Goal: Find specific page/section: Find specific page/section

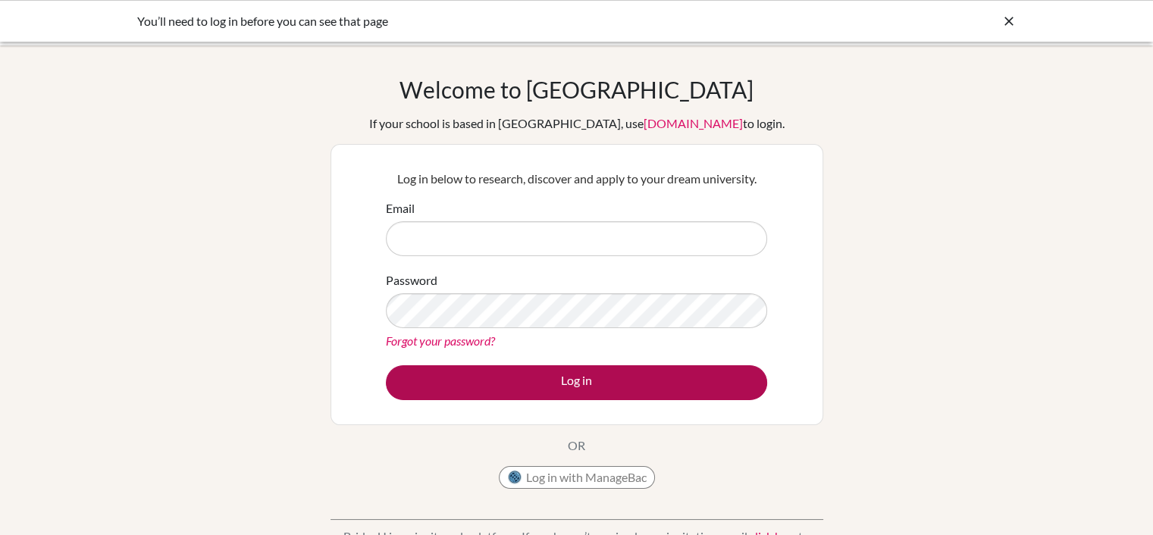
type input "[EMAIL_ADDRESS][DOMAIN_NAME]"
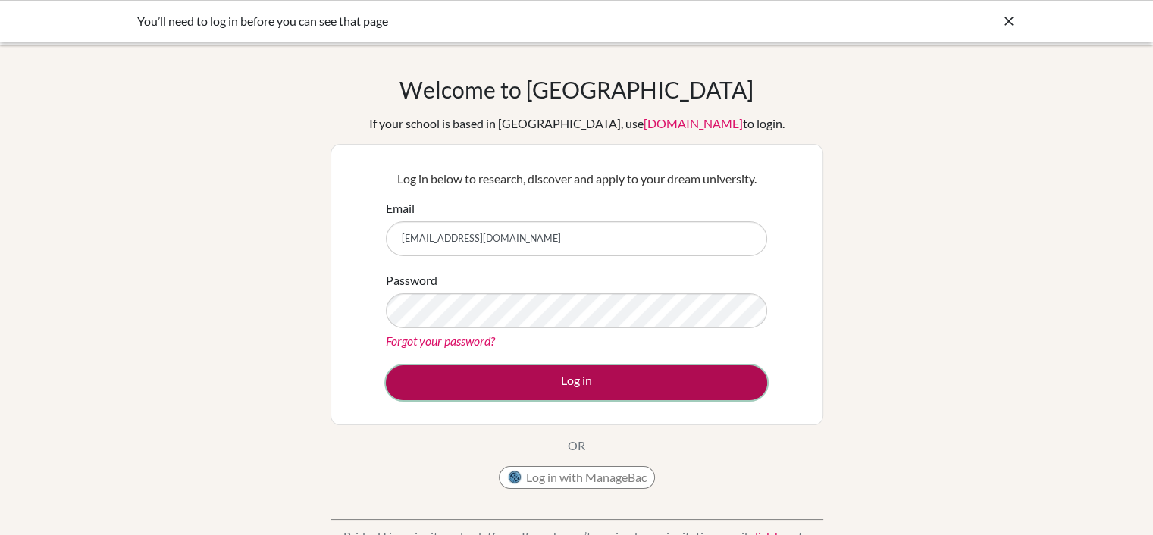
click at [585, 377] on button "Log in" at bounding box center [576, 382] width 381 height 35
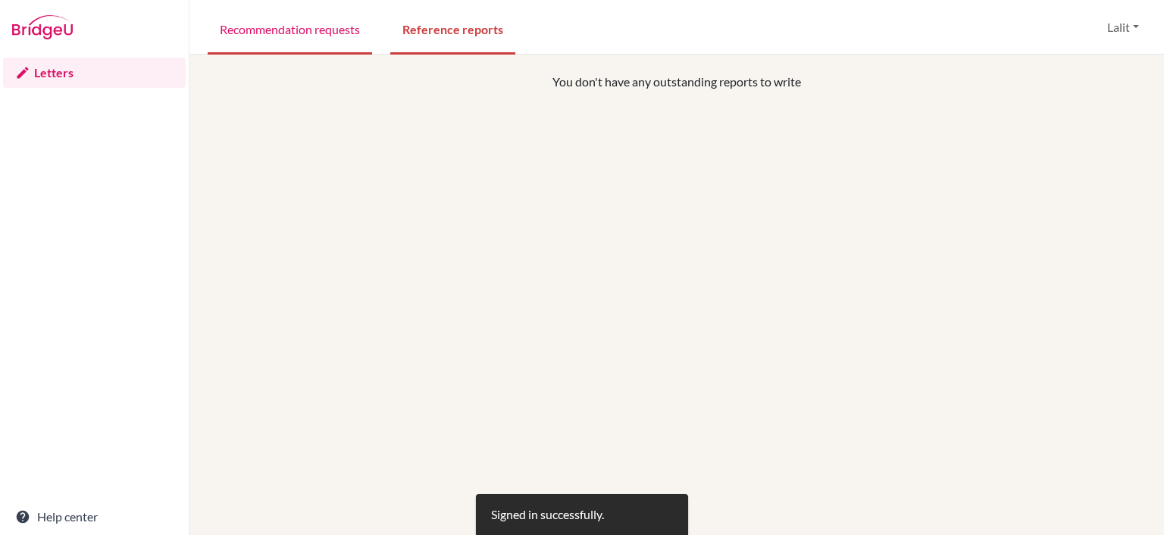
click at [274, 29] on link "Recommendation requests" at bounding box center [290, 28] width 164 height 52
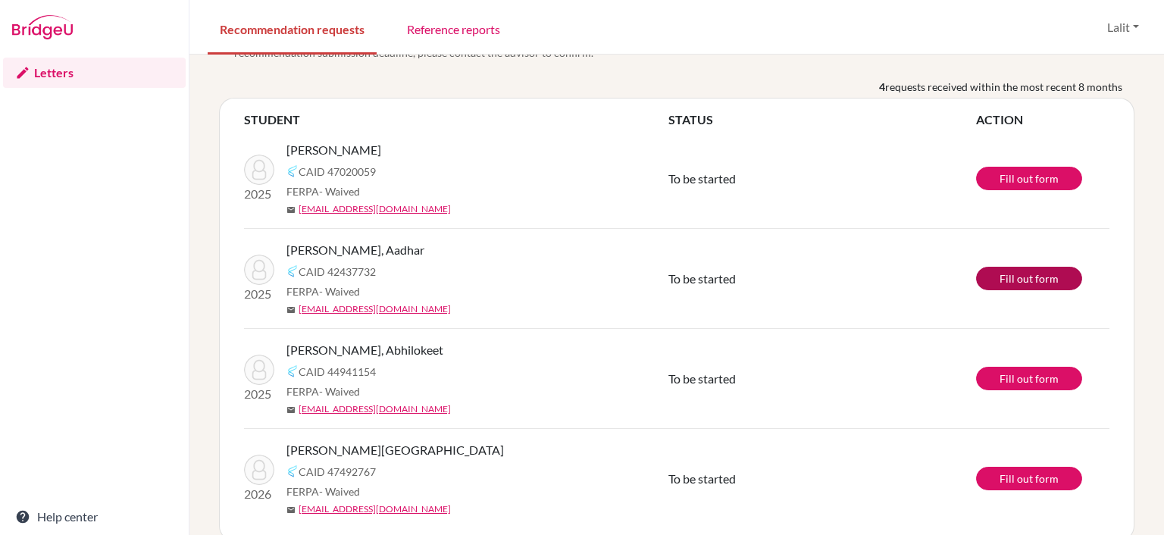
scroll to position [67, 0]
